Goal: Task Accomplishment & Management: Use online tool/utility

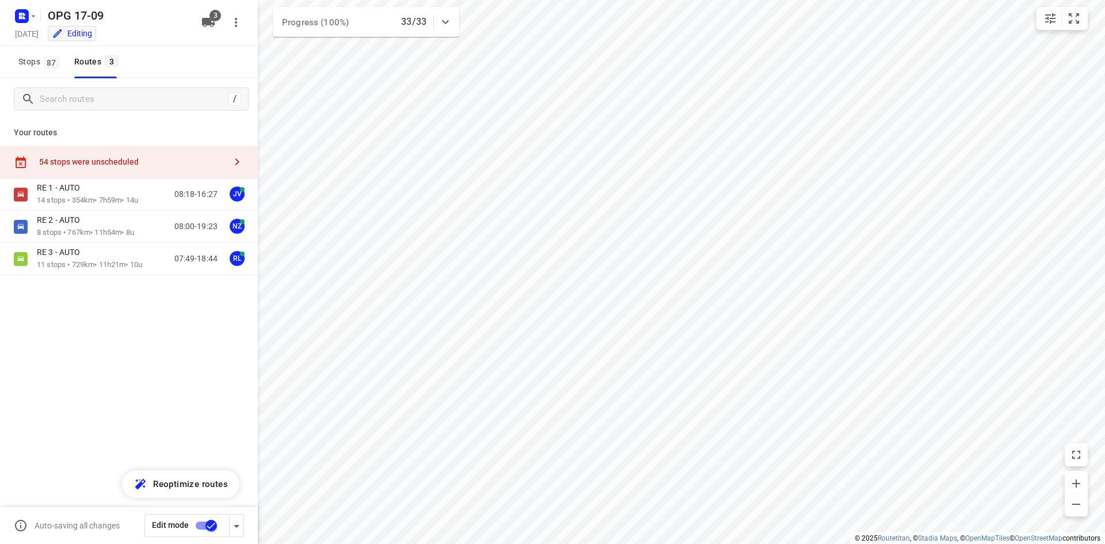
click at [54, 151] on div "54 stops were unscheduled" at bounding box center [129, 162] width 258 height 33
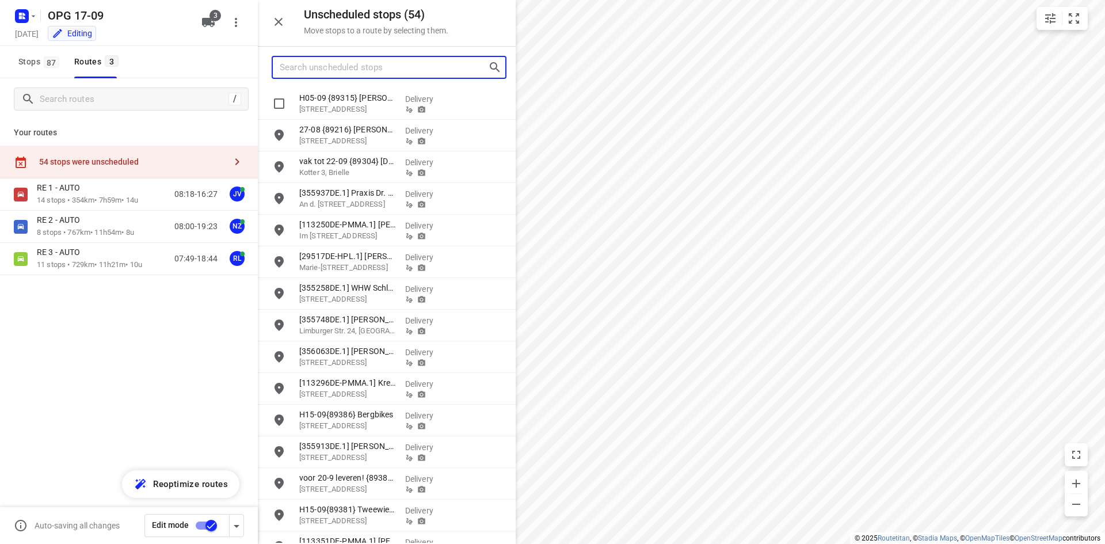
click at [320, 73] on input "Search unscheduled stops" at bounding box center [384, 68] width 208 height 18
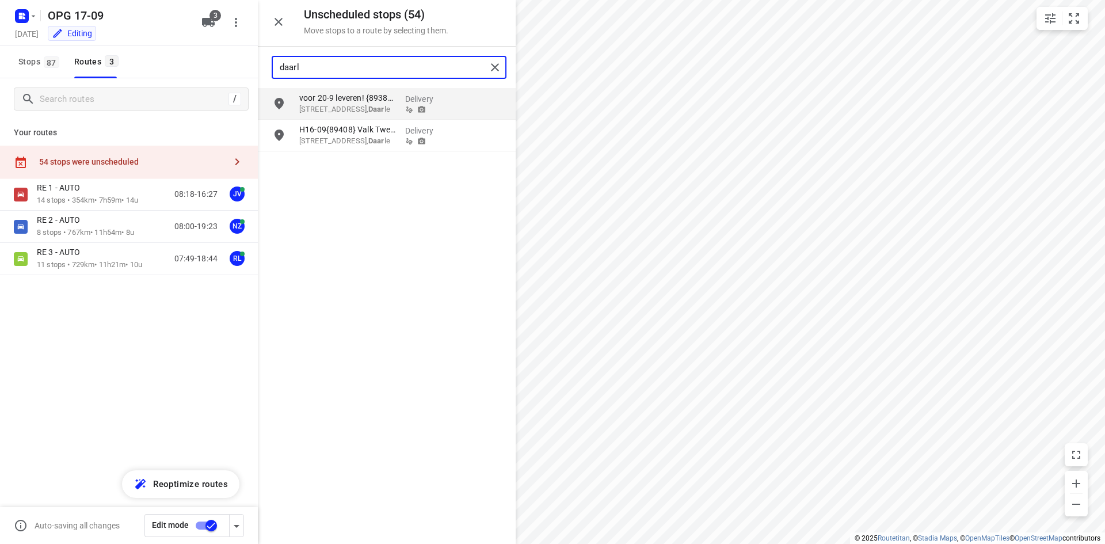
type input "daarle"
click at [326, 109] on p "[STREET_ADDRESS]" at bounding box center [347, 110] width 97 height 12
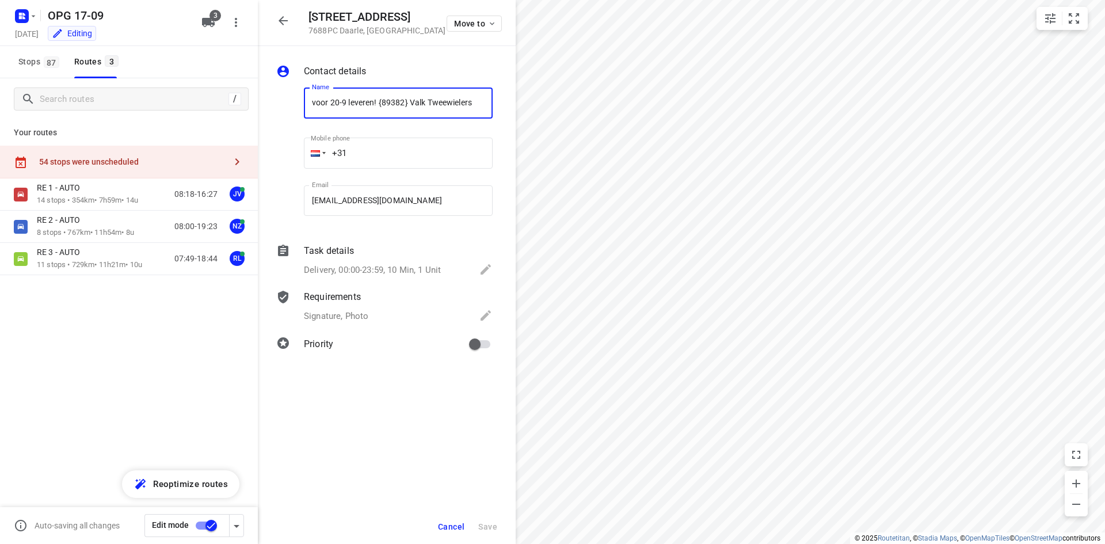
click at [392, 152] on input "+31" at bounding box center [398, 153] width 189 height 31
type input "[PHONE_NUMBER]"
click at [475, 349] on input "primary checkbox" at bounding box center [475, 344] width 66 height 22
checkbox input "true"
click at [479, 521] on button "Save" at bounding box center [488, 526] width 28 height 21
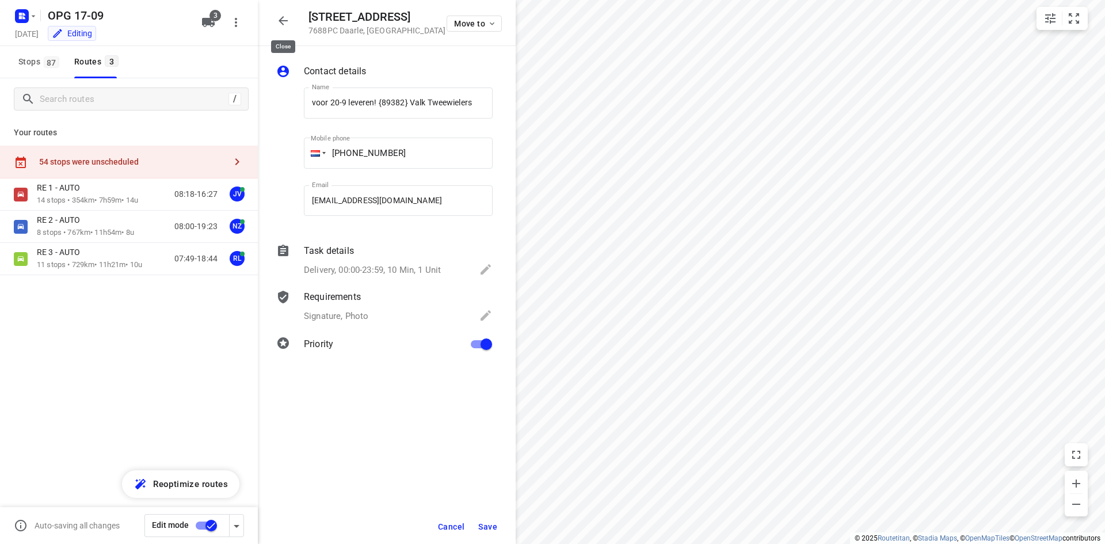
click at [287, 25] on icon "button" at bounding box center [283, 21] width 14 height 14
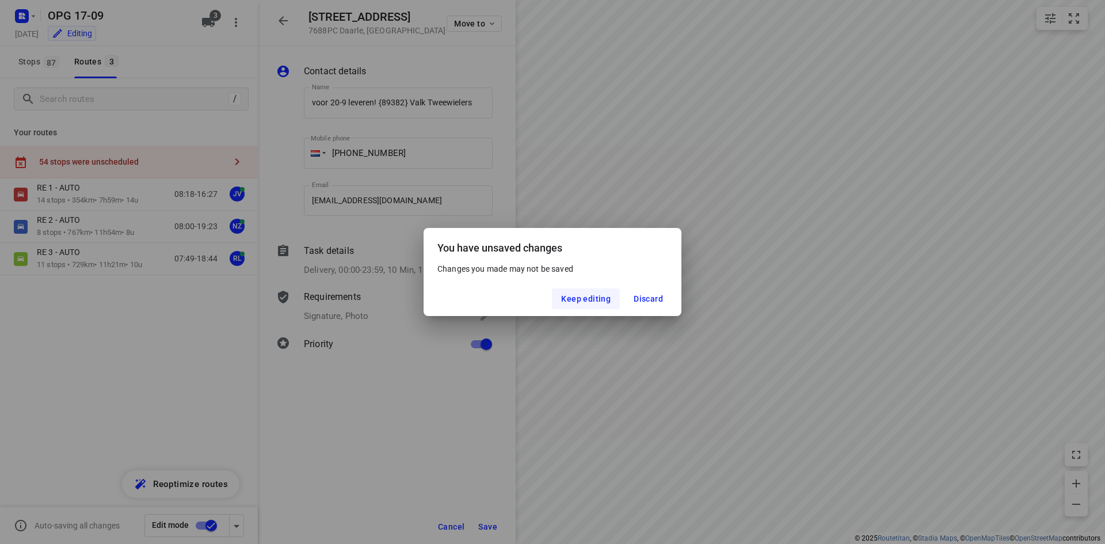
click at [577, 295] on span "Keep editing" at bounding box center [585, 298] width 49 height 9
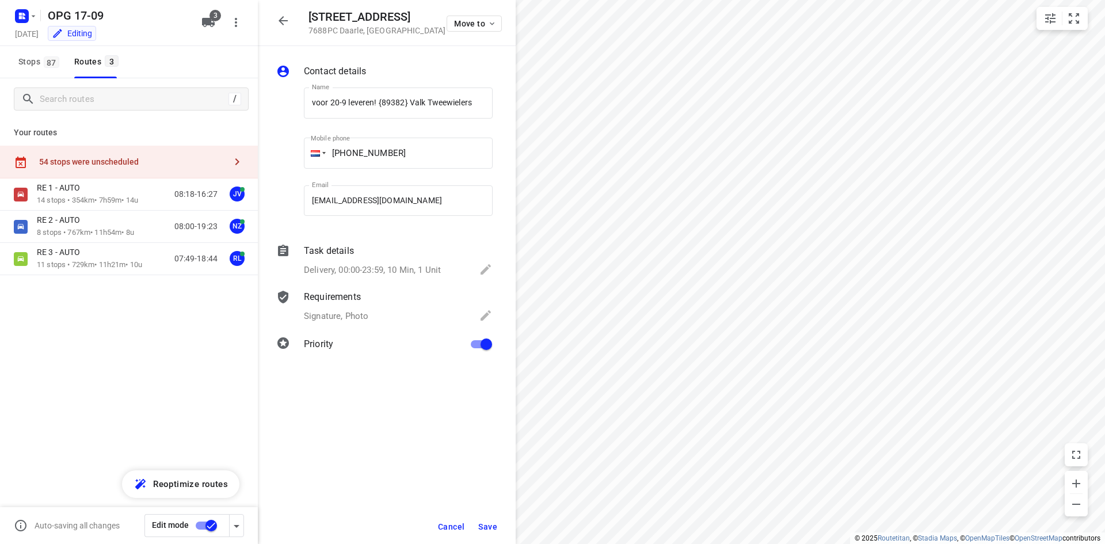
click at [464, 527] on span "Cancel" at bounding box center [451, 526] width 26 height 9
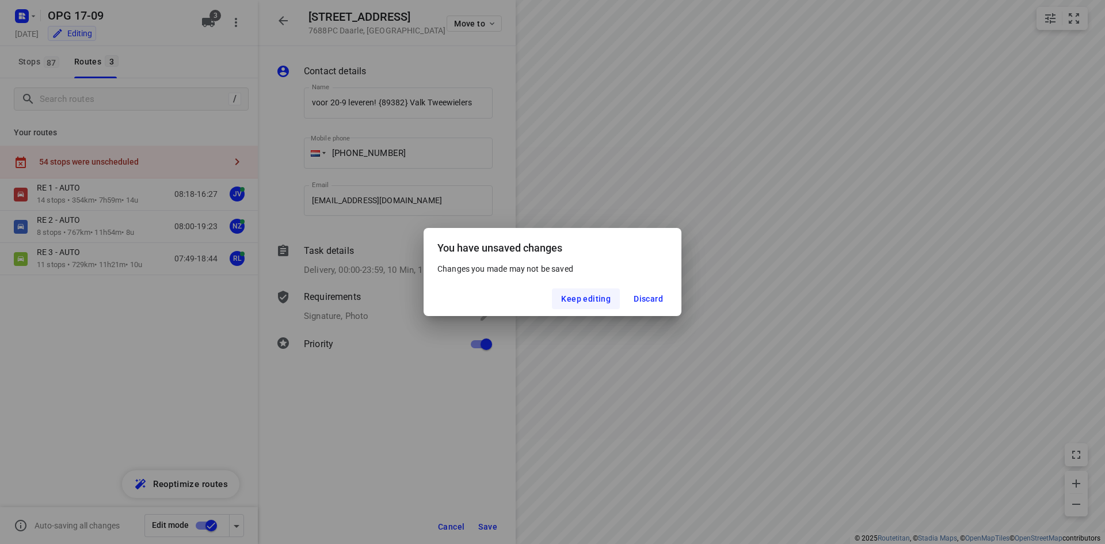
click at [614, 302] on button "Keep editing" at bounding box center [586, 298] width 68 height 21
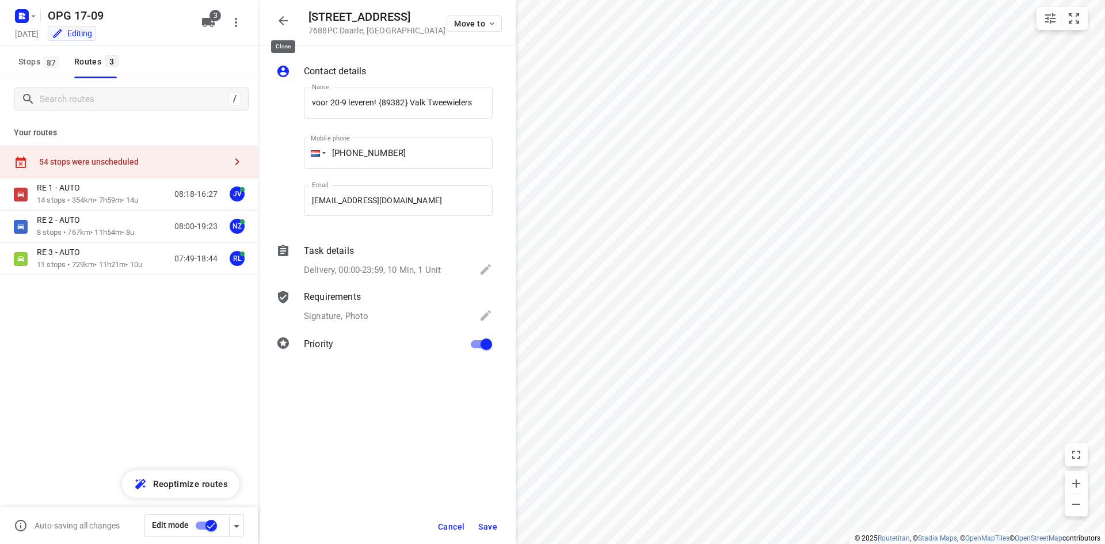
click at [279, 18] on icon "button" at bounding box center [283, 21] width 14 height 14
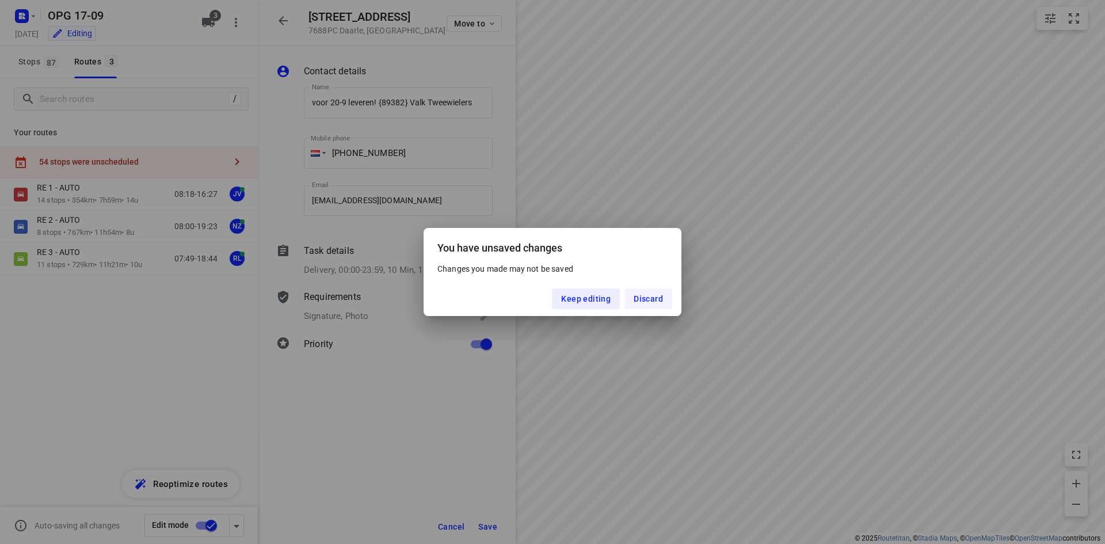
click at [656, 301] on span "Discard" at bounding box center [648, 298] width 29 height 9
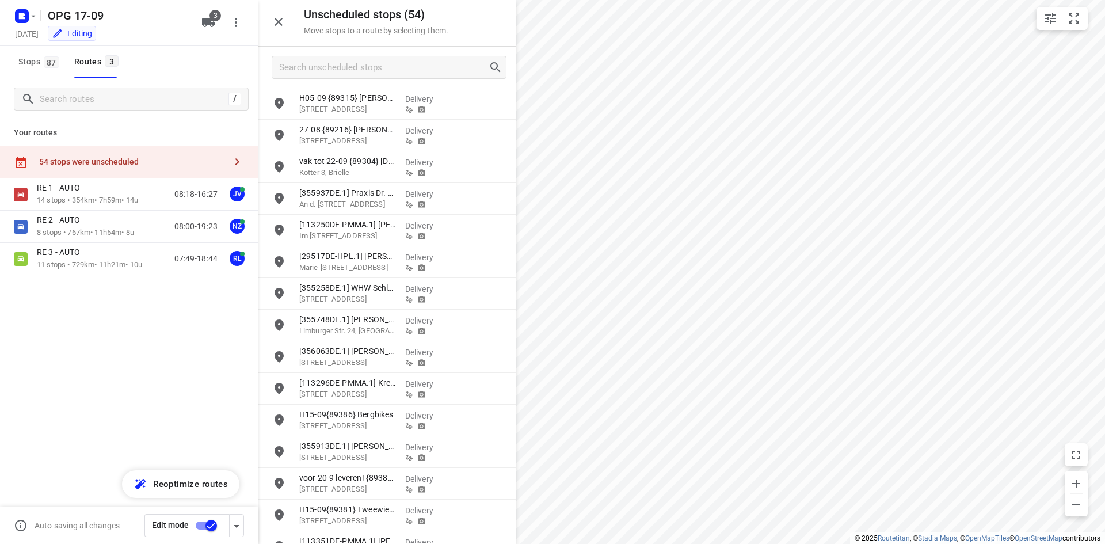
scroll to position [58, 0]
